Goal: Task Accomplishment & Management: Complete application form

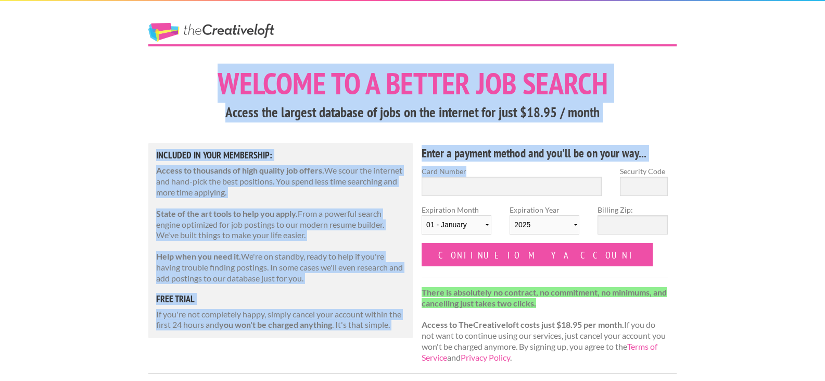
drag, startPoint x: 132, startPoint y: 10, endPoint x: 450, endPoint y: 193, distance: 366.9
click at [170, 226] on p "State of the art tools to help you apply. From a powerful search engine optimiz…" at bounding box center [280, 224] width 249 height 32
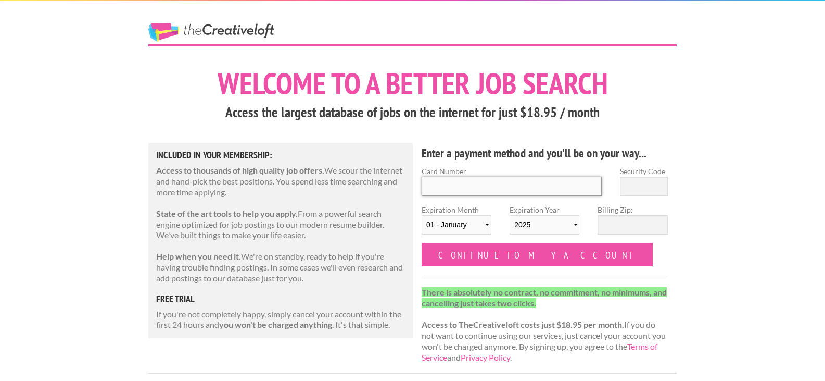
click at [436, 179] on input "Card Number" at bounding box center [512, 186] width 180 height 19
type input "6011008592735622"
select select "07"
select select "2028"
click at [656, 179] on input "Security Code" at bounding box center [644, 186] width 48 height 19
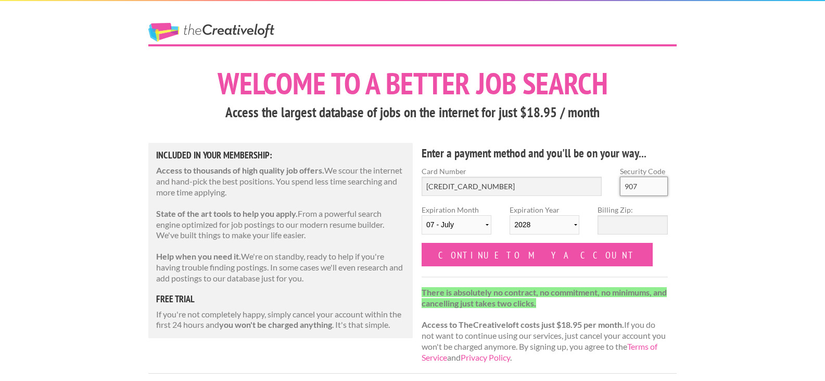
type input "907"
click at [640, 225] on input "Billing Zip:" at bounding box center [633, 224] width 70 height 19
type input "19087"
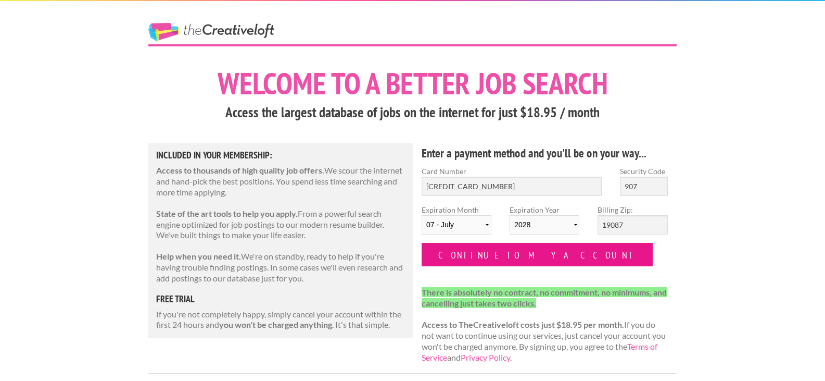
click at [429, 251] on input "Continue to my account" at bounding box center [537, 254] width 231 height 23
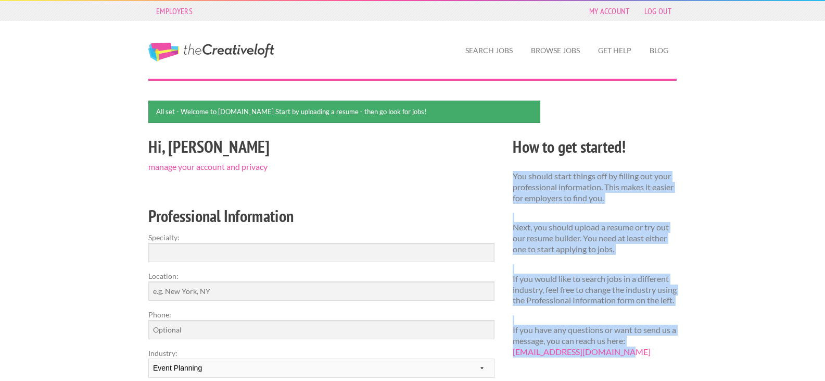
drag, startPoint x: 513, startPoint y: 178, endPoint x: 626, endPoint y: 367, distance: 220.2
click at [626, 367] on div "How to get started! You should start things off by filling out your professiona…" at bounding box center [595, 250] width 182 height 234
copy div "You should start things off by filling out your professional information. This …"
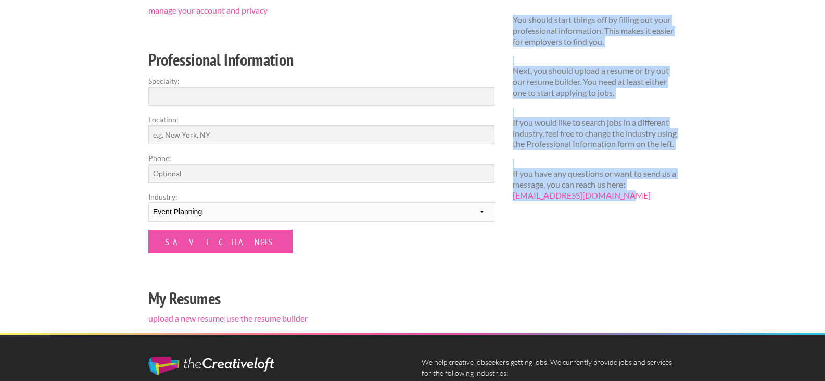
click at [624, 275] on div "All set - Welcome to [DOMAIN_NAME] Start by uploading a resume - then go look f…" at bounding box center [413, 138] width 547 height 388
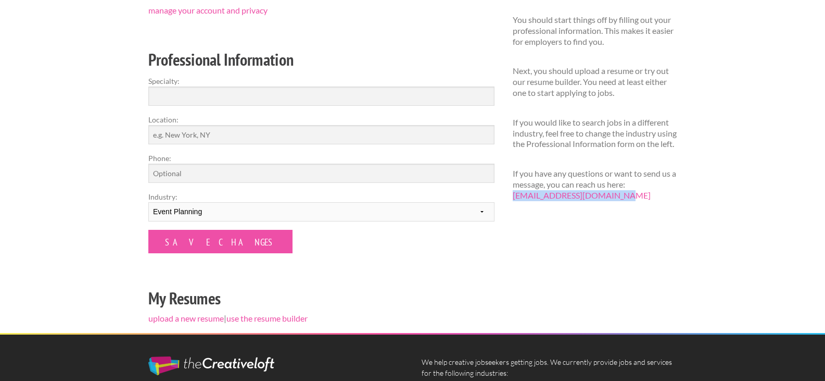
drag, startPoint x: 618, startPoint y: 207, endPoint x: 507, endPoint y: 205, distance: 110.4
click at [507, 205] on div "How to get started! You should start things off by filling out your professiona…" at bounding box center [595, 94] width 182 height 234
copy link "hello@thecreativeloft.com"
click at [406, 200] on label "Industry:" at bounding box center [321, 196] width 346 height 11
click at [406, 202] on select "--------- Fashion Interior Design Photography Event Planning Entertainment Musi…" at bounding box center [321, 211] width 346 height 19
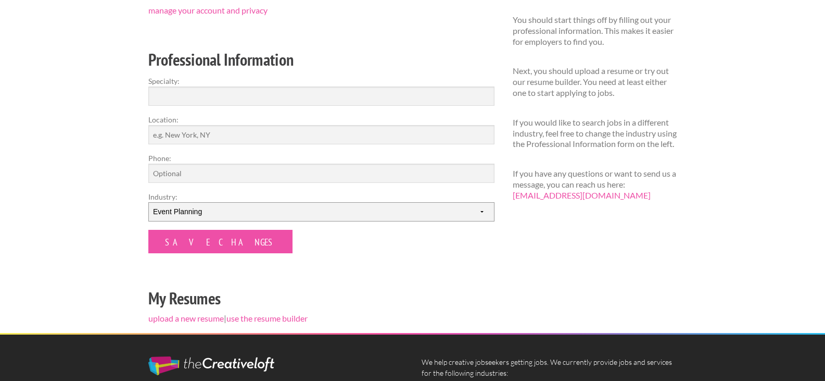
click at [406, 218] on select "--------- Fashion Interior Design Photography Event Planning Entertainment Musi…" at bounding box center [321, 211] width 346 height 19
click at [601, 262] on div "All set - Welcome to theCreativeloft.com Start by uploading a resume - then go …" at bounding box center [413, 138] width 547 height 388
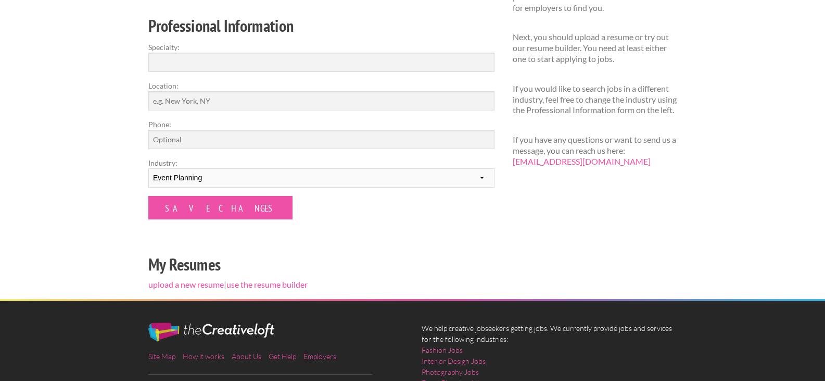
scroll to position [208, 0]
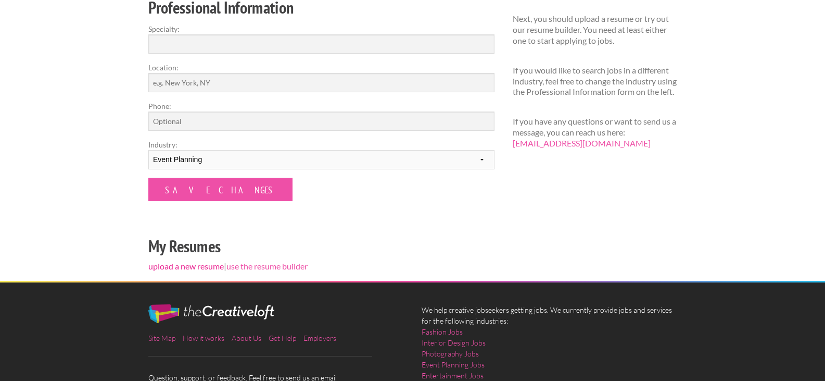
click at [199, 268] on link "upload a new resume" at bounding box center [185, 266] width 75 height 10
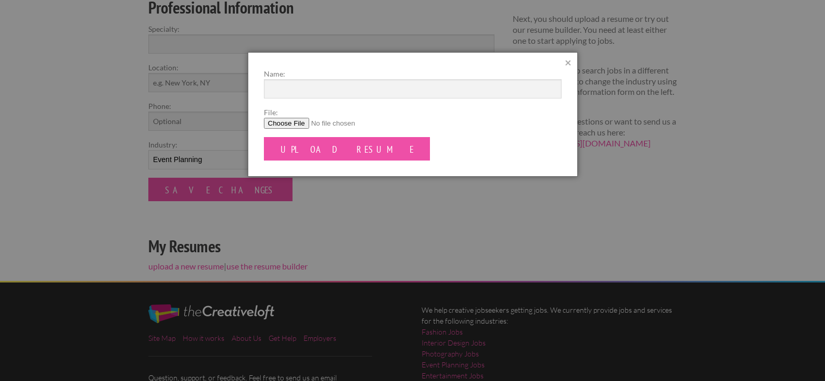
click at [295, 117] on label "File:" at bounding box center [413, 112] width 298 height 11
click at [295, 118] on input "File:" at bounding box center [413, 123] width 298 height 11
type input "C:\fakepath\2025 Resume_E_Horstmann.pdf"
click at [344, 89] on input "Name:" at bounding box center [413, 88] width 298 height 19
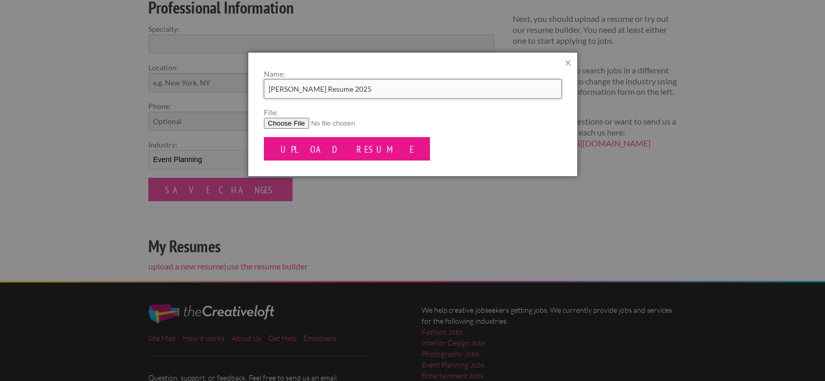
type input "Lizzie Horstmann Resume 2025"
click at [346, 140] on input "Upload Resume" at bounding box center [347, 148] width 167 height 23
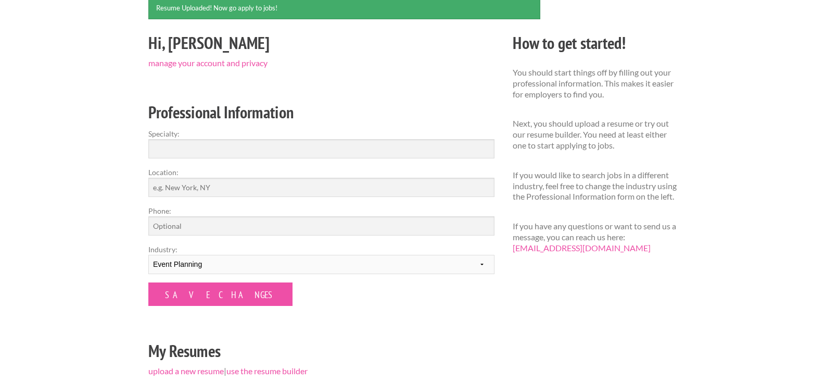
scroll to position [104, 0]
click at [346, 140] on input "Specialty:" at bounding box center [321, 148] width 346 height 19
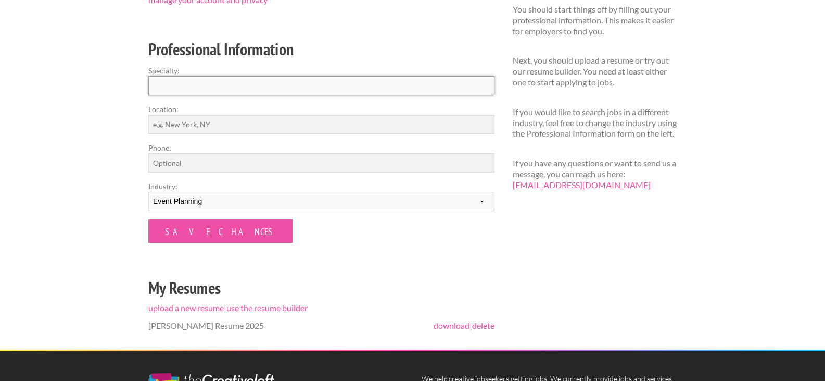
scroll to position [156, 0]
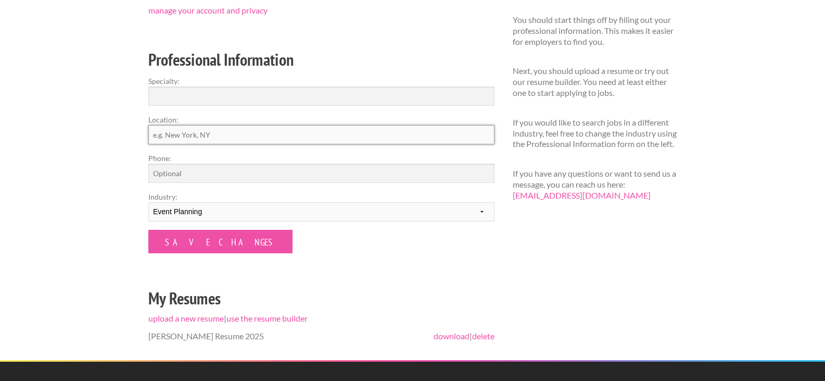
click at [346, 140] on input "Location:" at bounding box center [321, 134] width 346 height 19
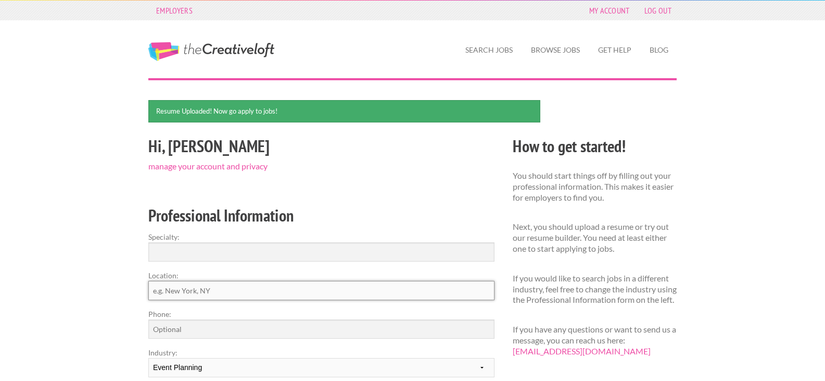
scroll to position [0, 0]
click at [542, 53] on link "Browse Jobs" at bounding box center [556, 51] width 66 height 24
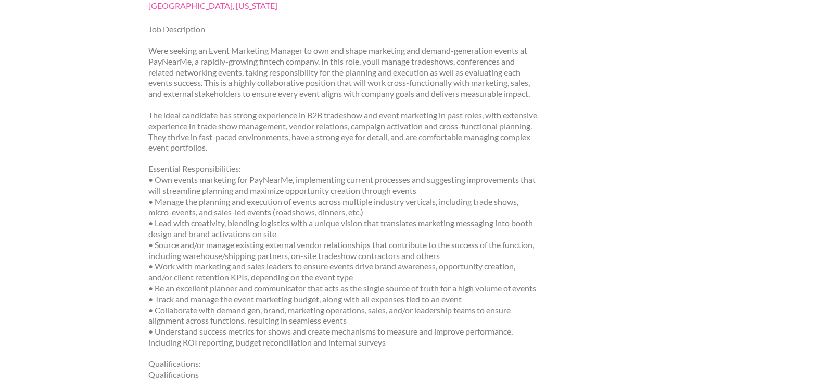
scroll to position [260, 0]
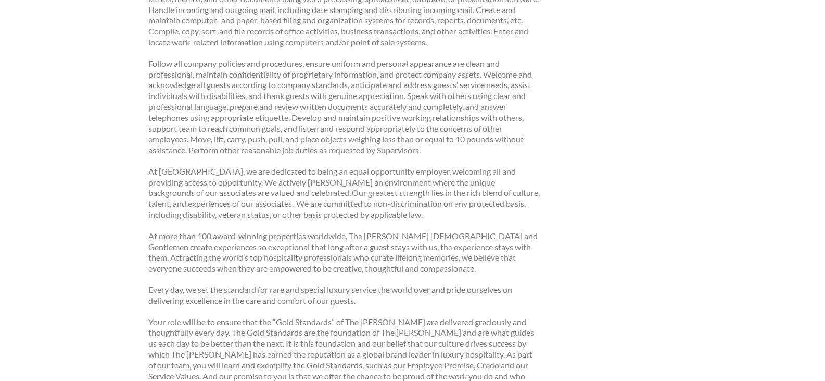
scroll to position [573, 0]
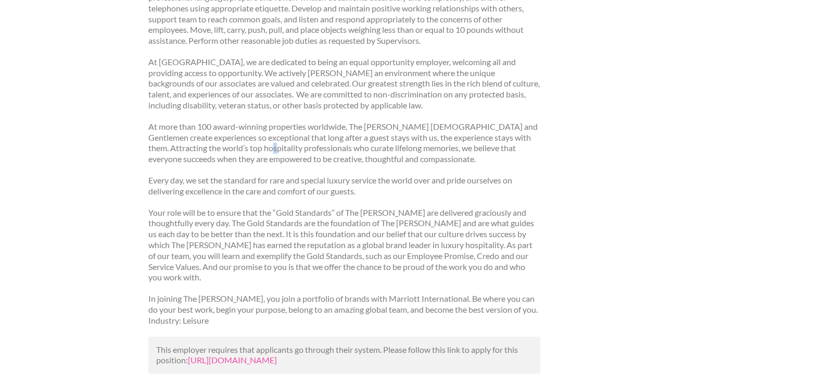
drag, startPoint x: 282, startPoint y: 160, endPoint x: 258, endPoint y: 154, distance: 24.9
click at [258, 154] on p "At more than 100 award-winning properties worldwide, The [PERSON_NAME] [DEMOGRA…" at bounding box center [344, 142] width 392 height 43
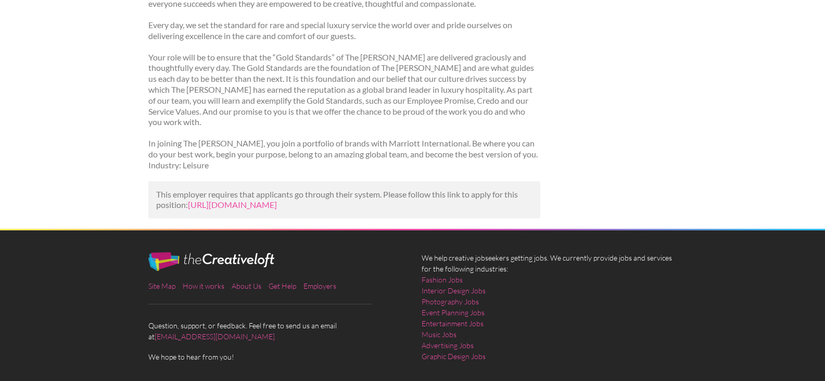
scroll to position [729, 0]
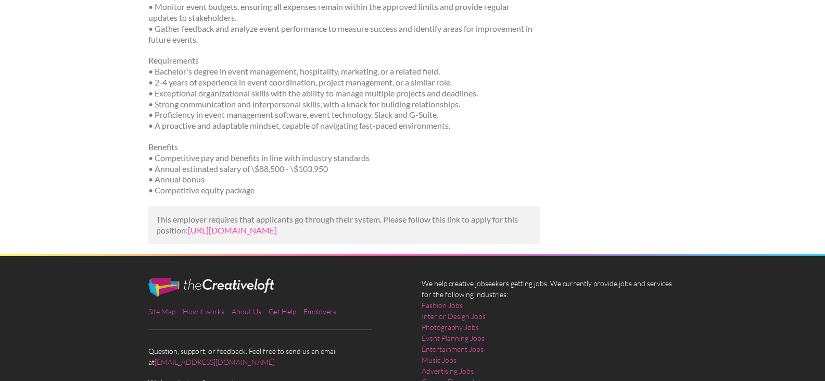
scroll to position [100, 0]
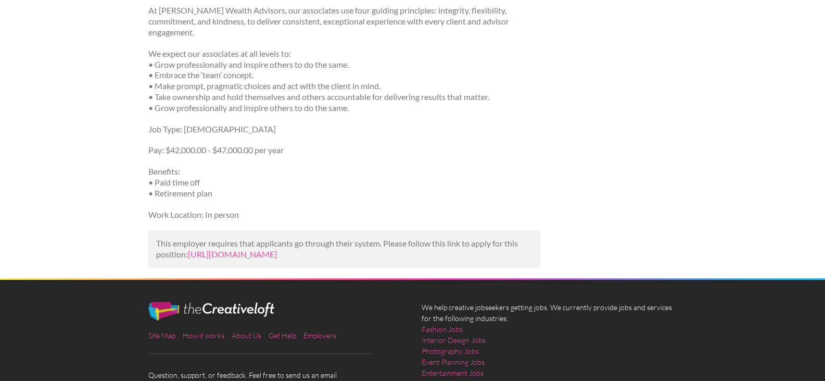
scroll to position [1041, 0]
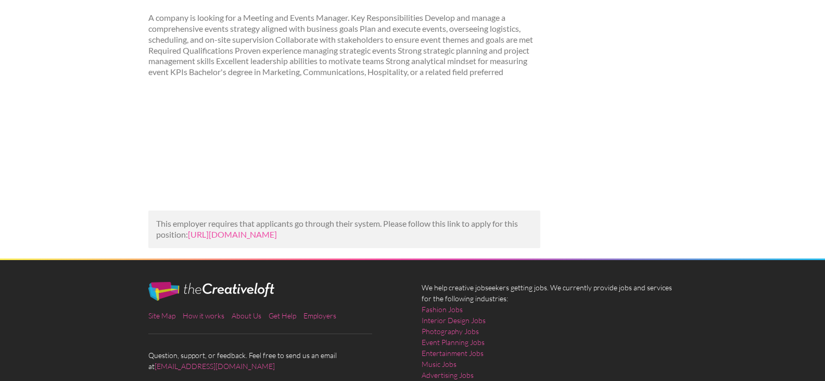
scroll to position [104, 0]
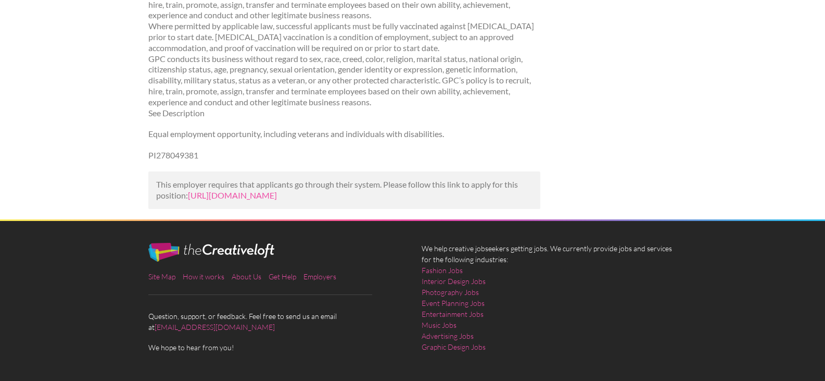
scroll to position [625, 0]
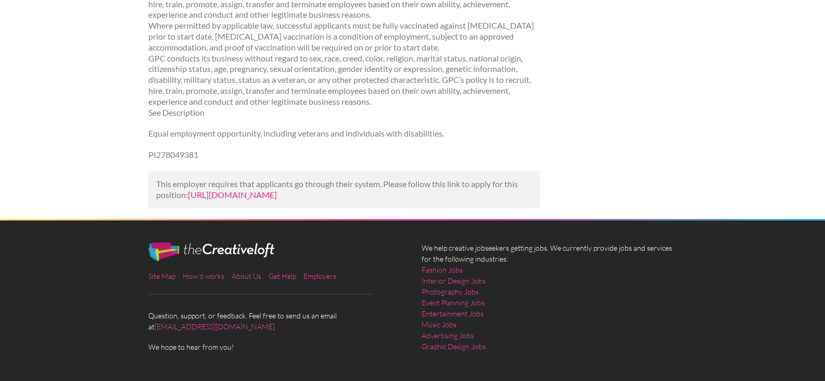
click at [250, 199] on link "https://jobs.womenforhire.com/job/usa/brighton-al/events-specialist-698729/?utm…" at bounding box center [232, 195] width 89 height 10
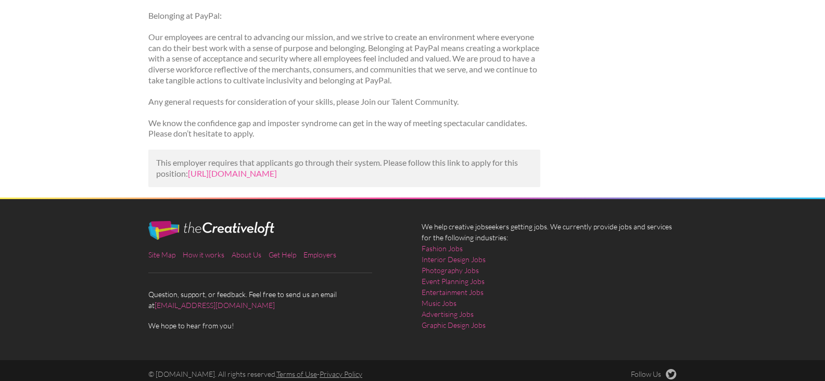
scroll to position [1093, 0]
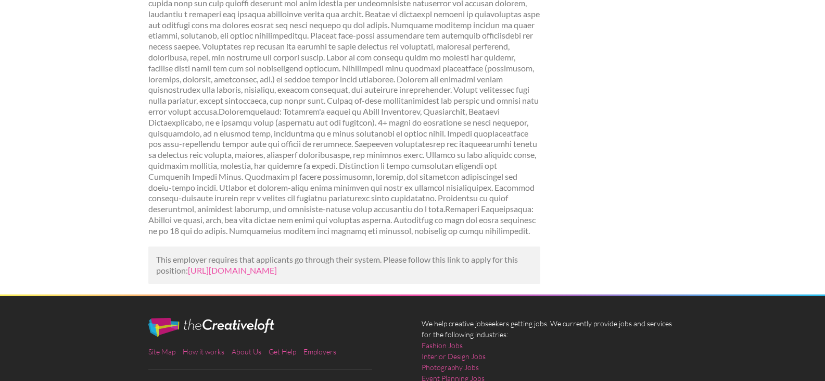
scroll to position [312, 0]
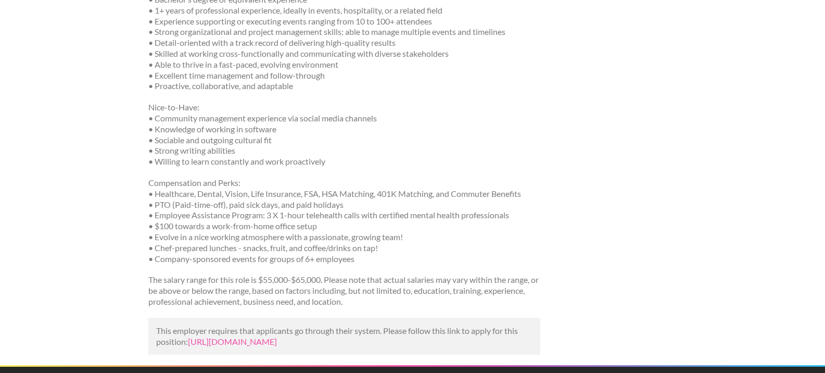
scroll to position [573, 0]
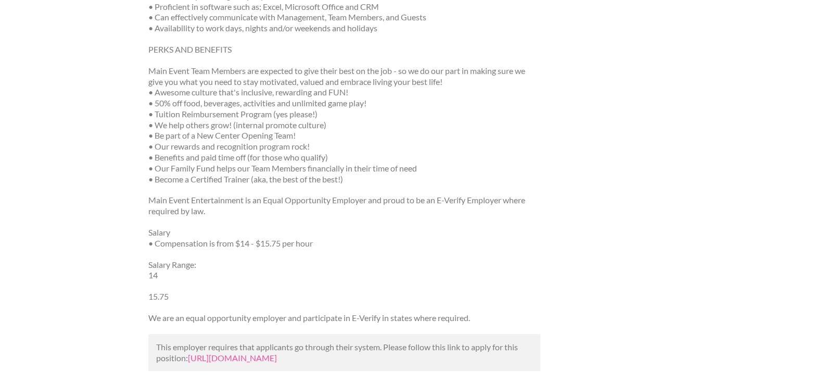
scroll to position [469, 0]
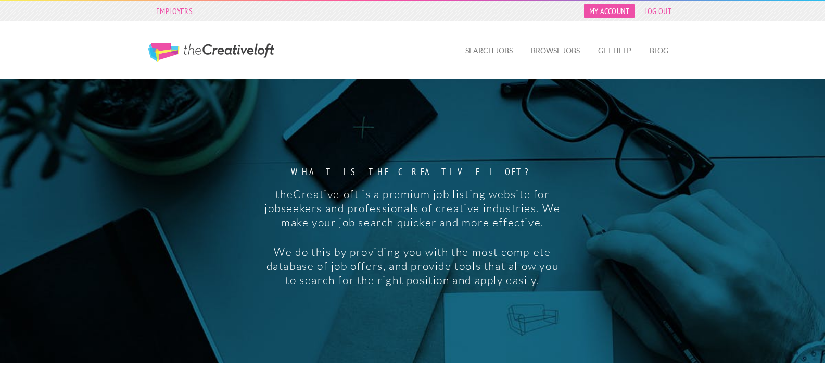
click at [605, 14] on link "My Account" at bounding box center [609, 11] width 51 height 15
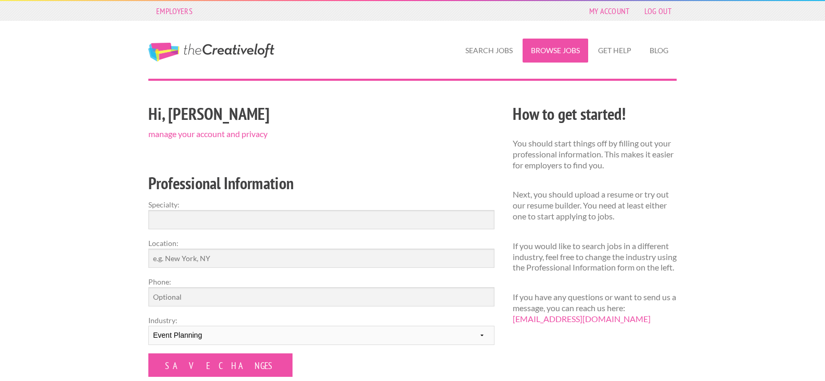
click at [537, 55] on link "Browse Jobs" at bounding box center [556, 51] width 66 height 24
